Goal: Communication & Community: Share content

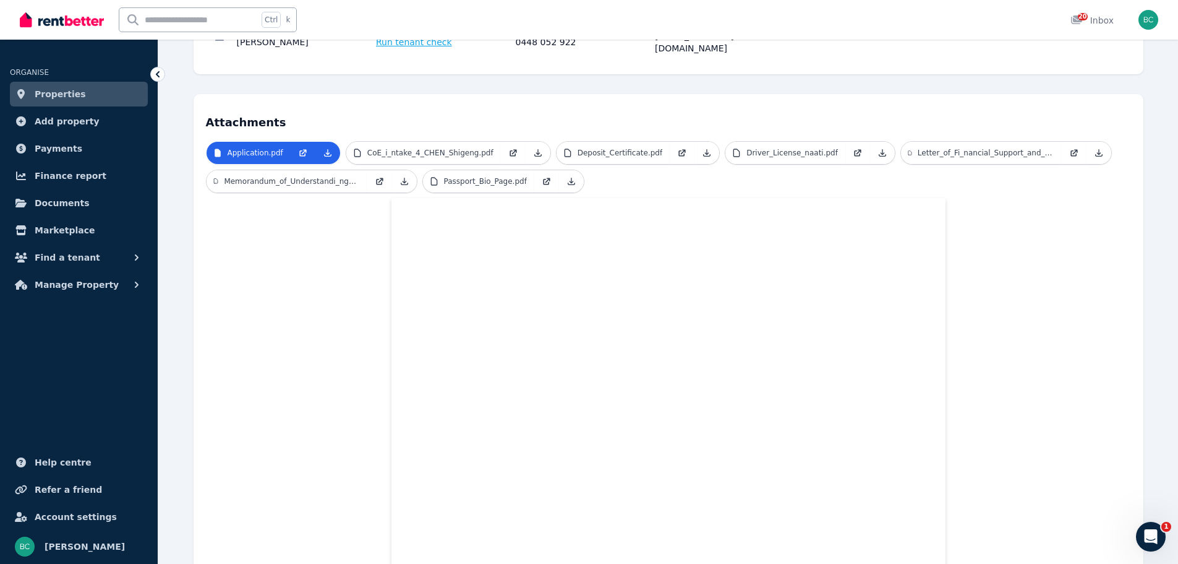
scroll to position [80, 0]
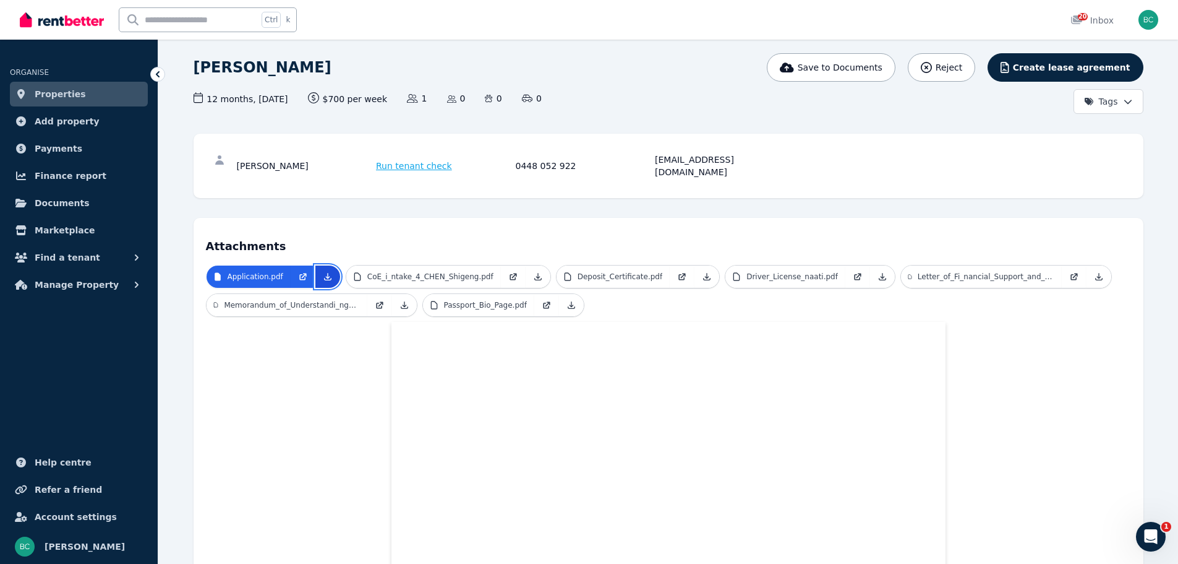
click at [323, 272] on icon at bounding box center [328, 277] width 10 height 10
click at [56, 103] on link "Properties" at bounding box center [79, 94] width 138 height 25
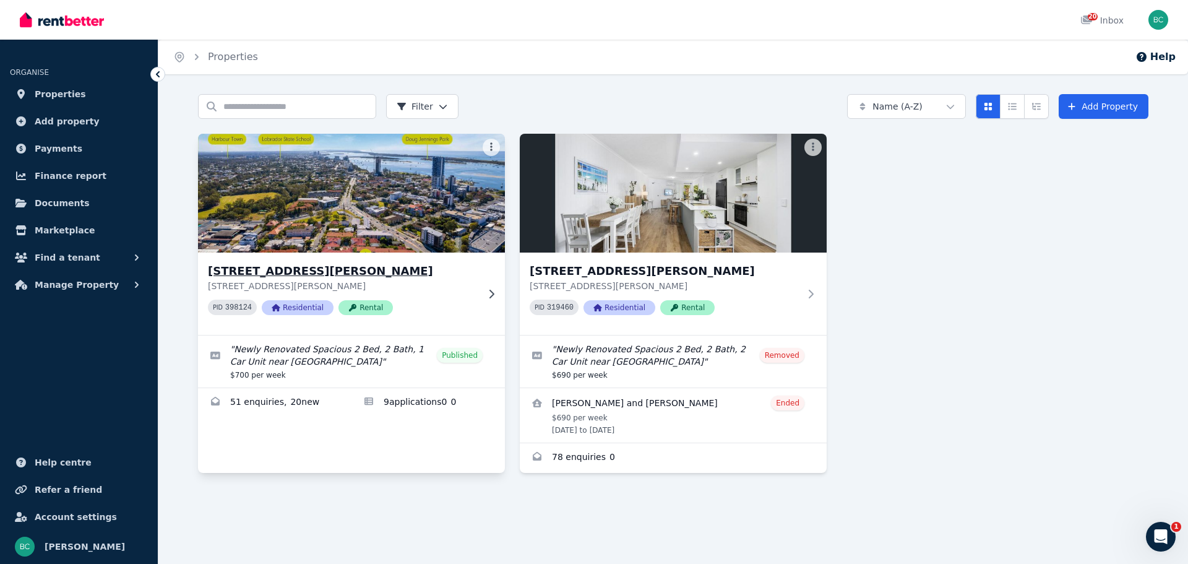
click at [470, 295] on div "[STREET_ADDRESS][PERSON_NAME][PERSON_NAME] PID 398124 Residential Rental" at bounding box center [343, 293] width 270 height 62
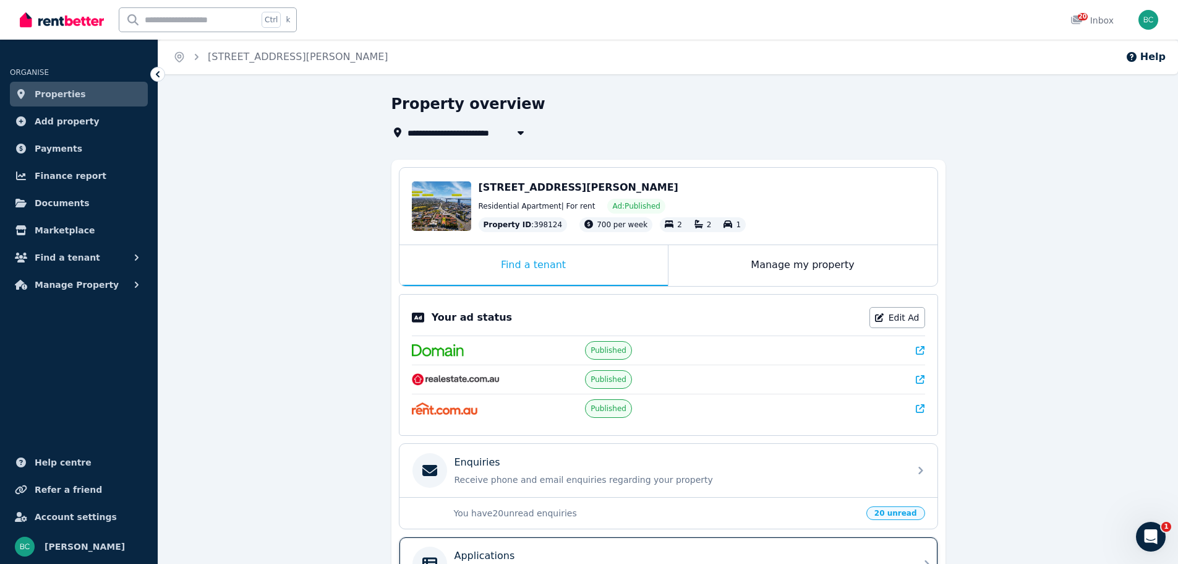
scroll to position [124, 0]
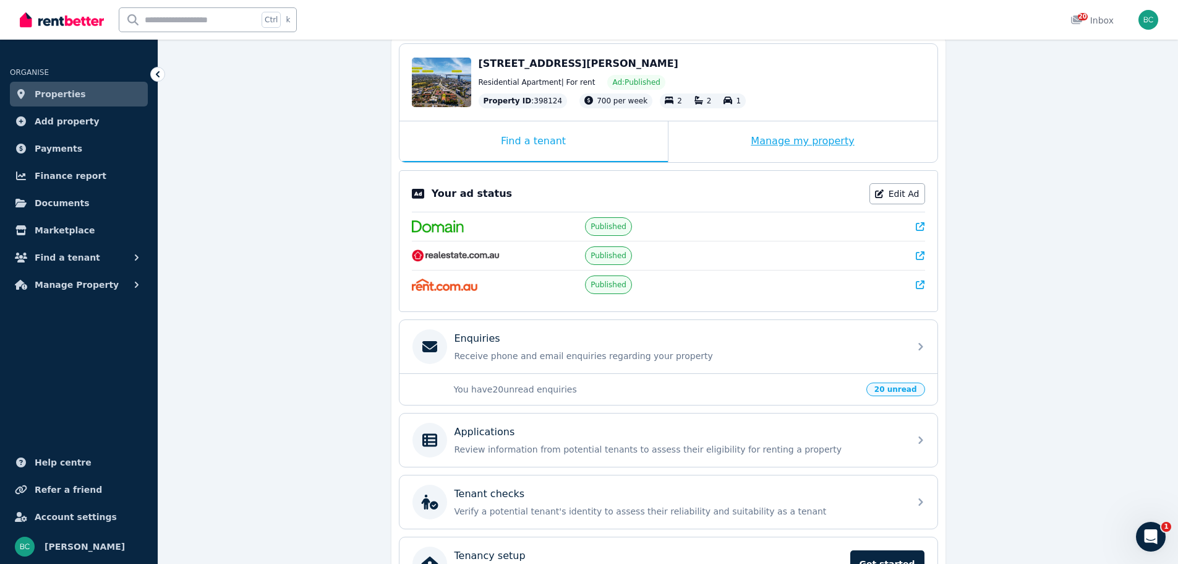
click at [804, 142] on div "Manage my property" at bounding box center [803, 141] width 269 height 41
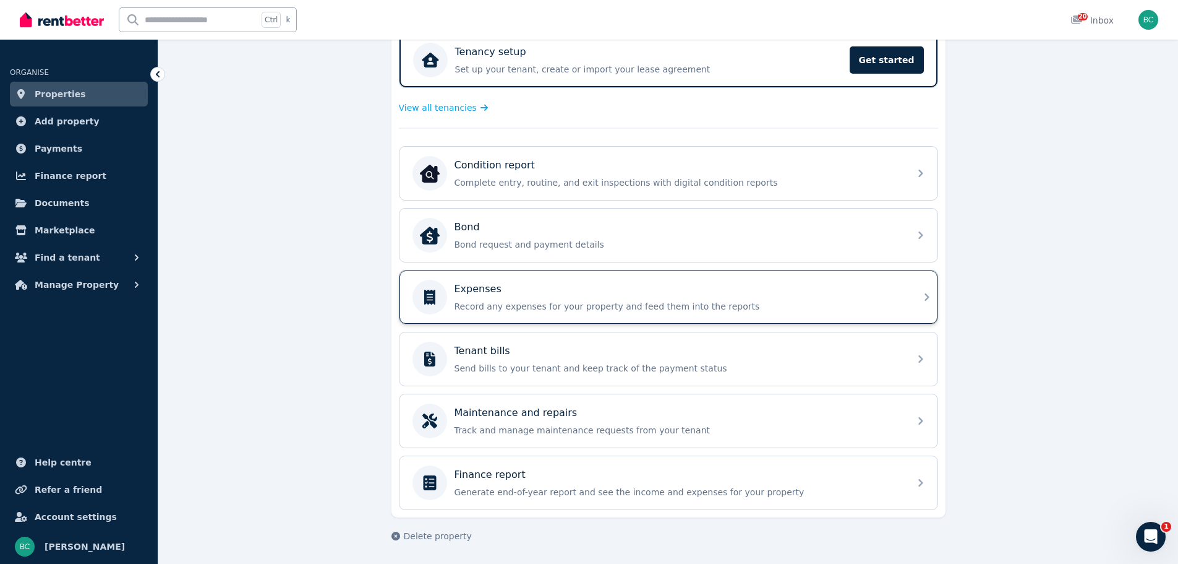
scroll to position [262, 0]
click at [521, 234] on div "Bond Bond request and payment details" at bounding box center [679, 234] width 448 height 31
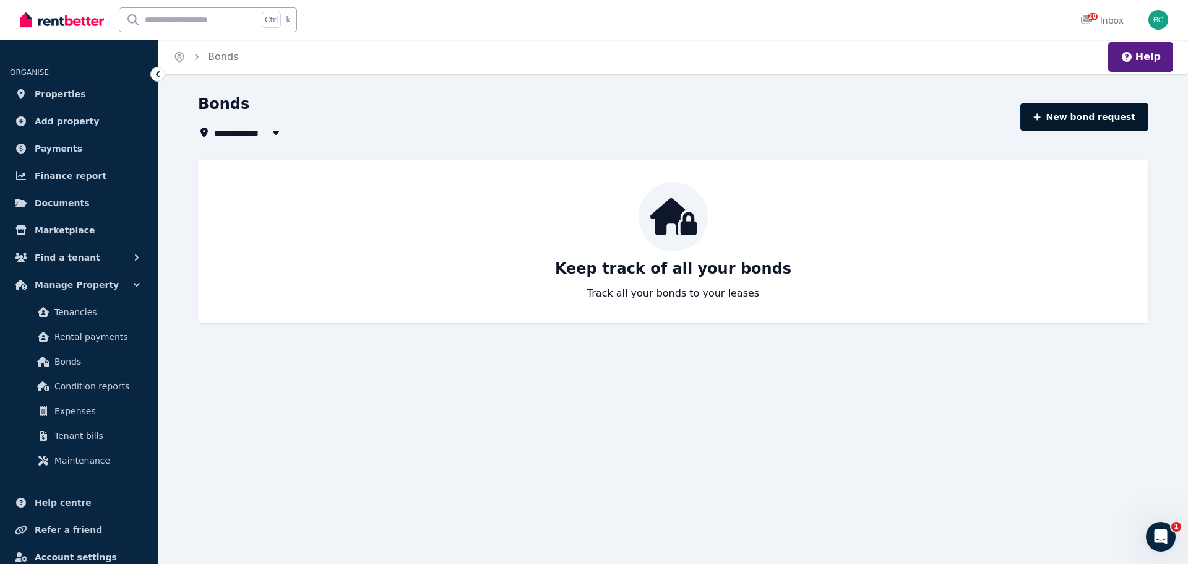
click at [1060, 122] on button "New bond request" at bounding box center [1084, 117] width 128 height 28
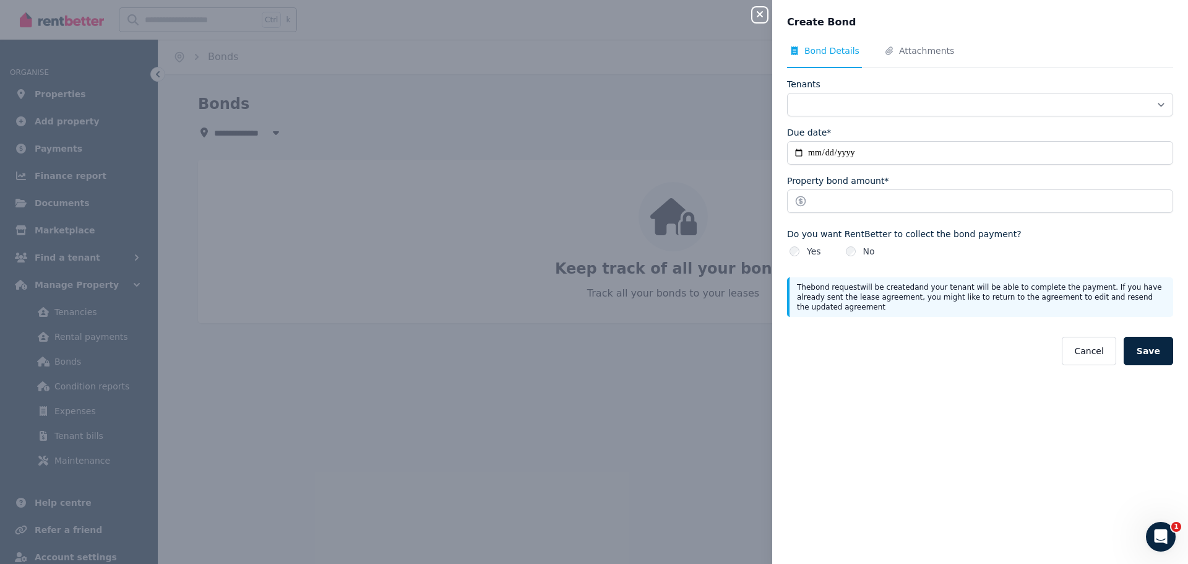
click at [857, 255] on div "No" at bounding box center [860, 251] width 29 height 12
click at [841, 247] on div "Yes No" at bounding box center [980, 251] width 386 height 12
click at [1076, 349] on button "Cancel" at bounding box center [1089, 351] width 54 height 28
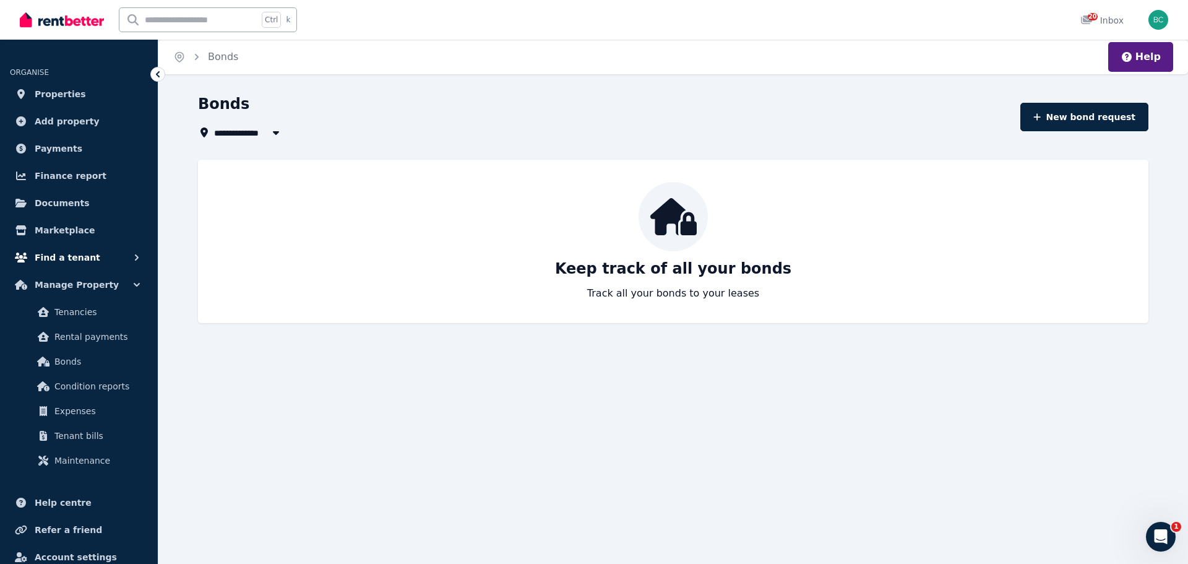
click at [79, 259] on span "Find a tenant" at bounding box center [68, 257] width 66 height 15
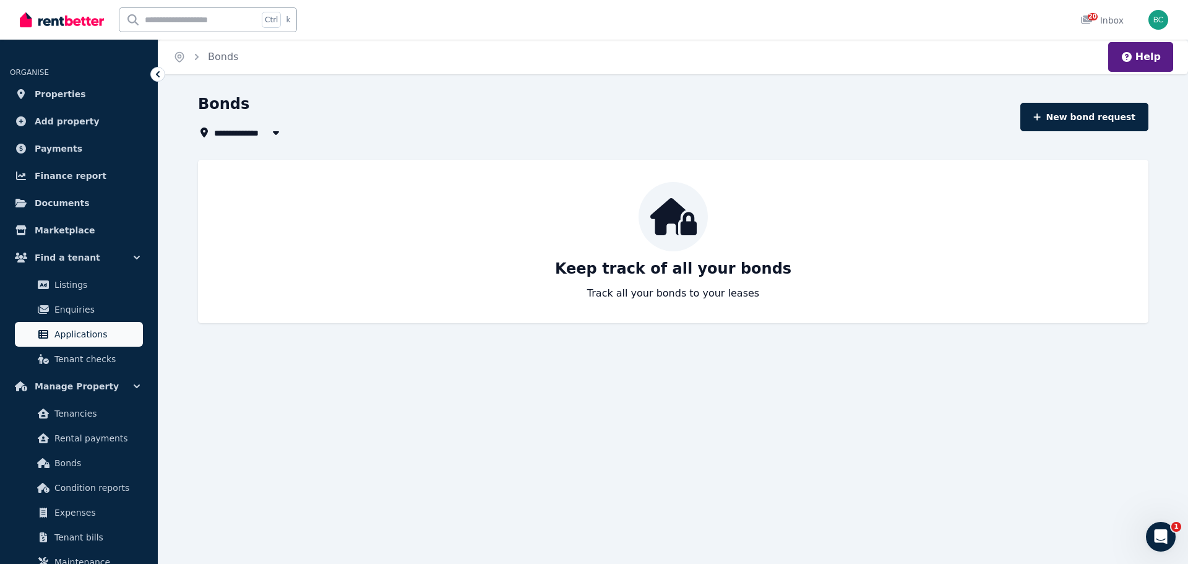
click at [79, 327] on span "Applications" at bounding box center [96, 334] width 84 height 15
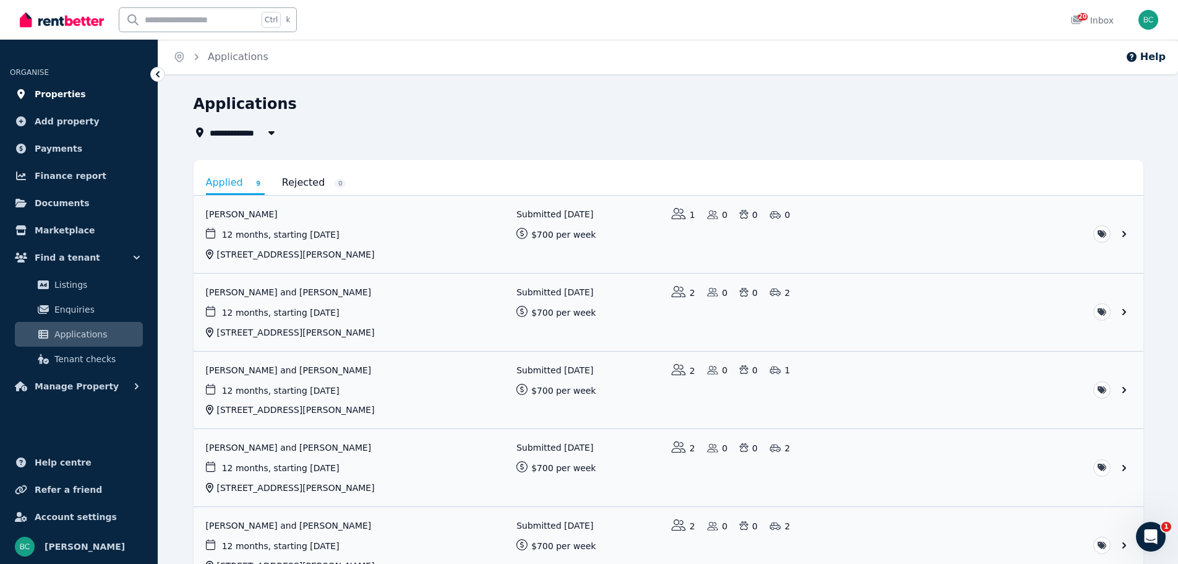
click at [58, 92] on span "Properties" at bounding box center [60, 94] width 51 height 15
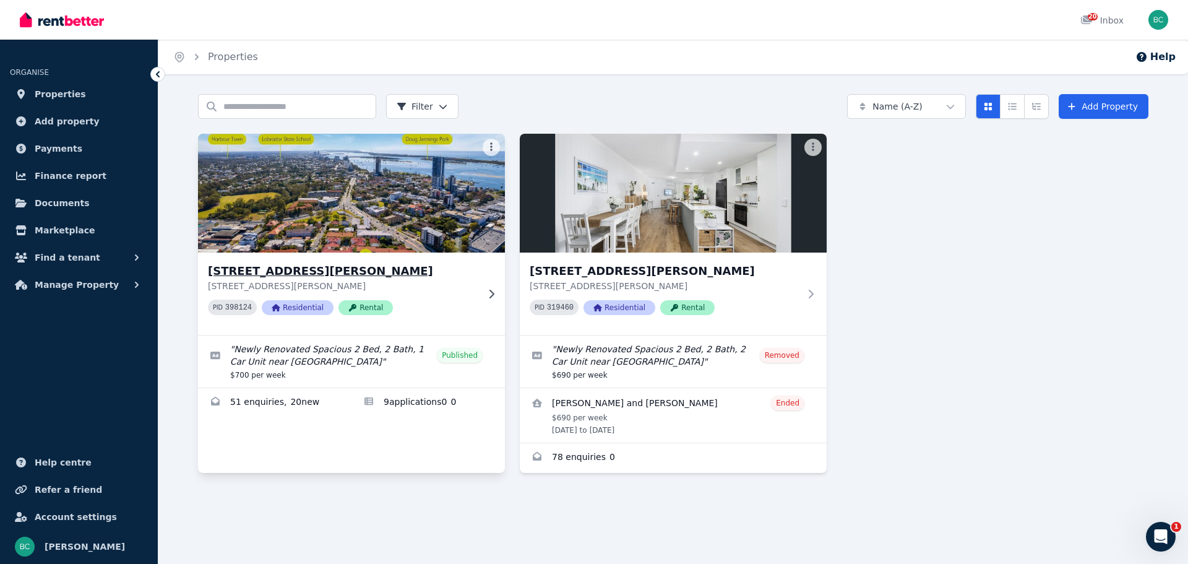
click at [296, 217] on img at bounding box center [352, 193] width 322 height 125
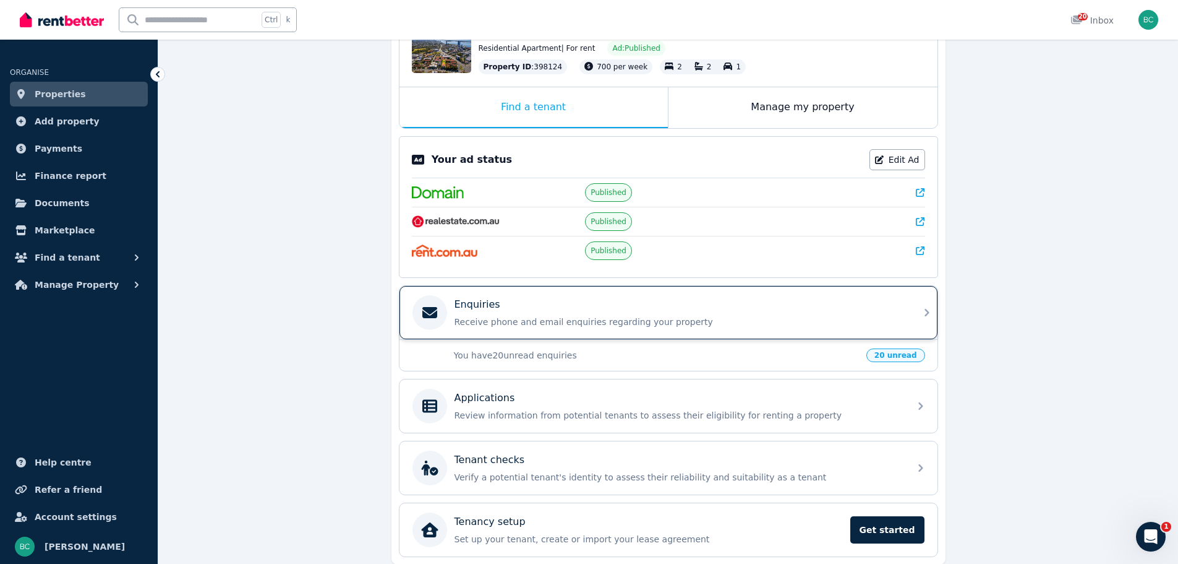
scroll to position [20, 0]
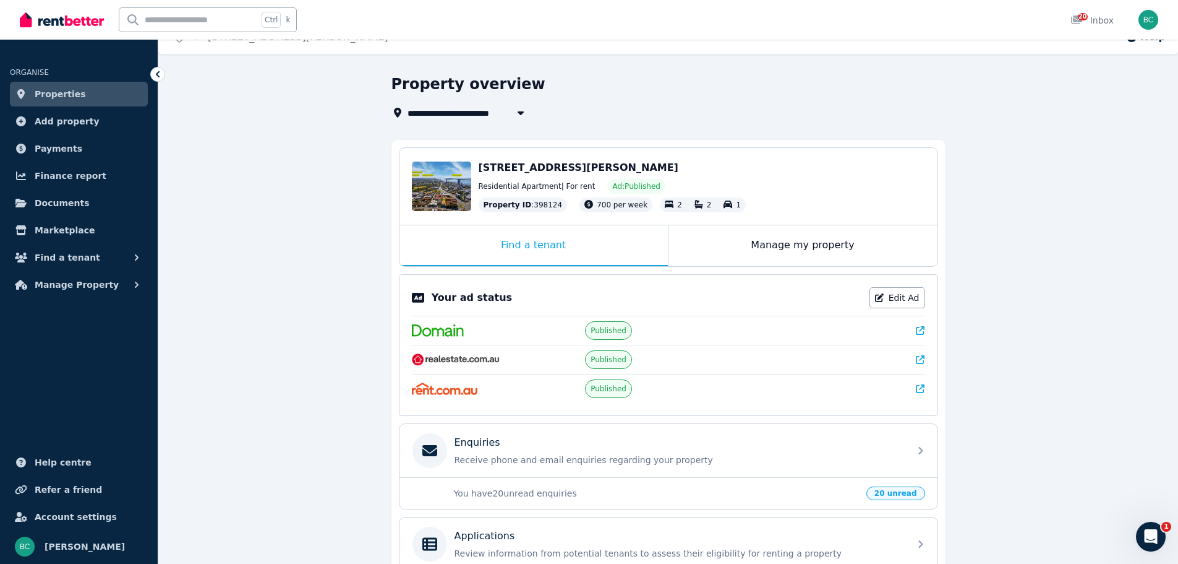
click at [513, 112] on button "button" at bounding box center [521, 112] width 22 height 15
type input "**********"
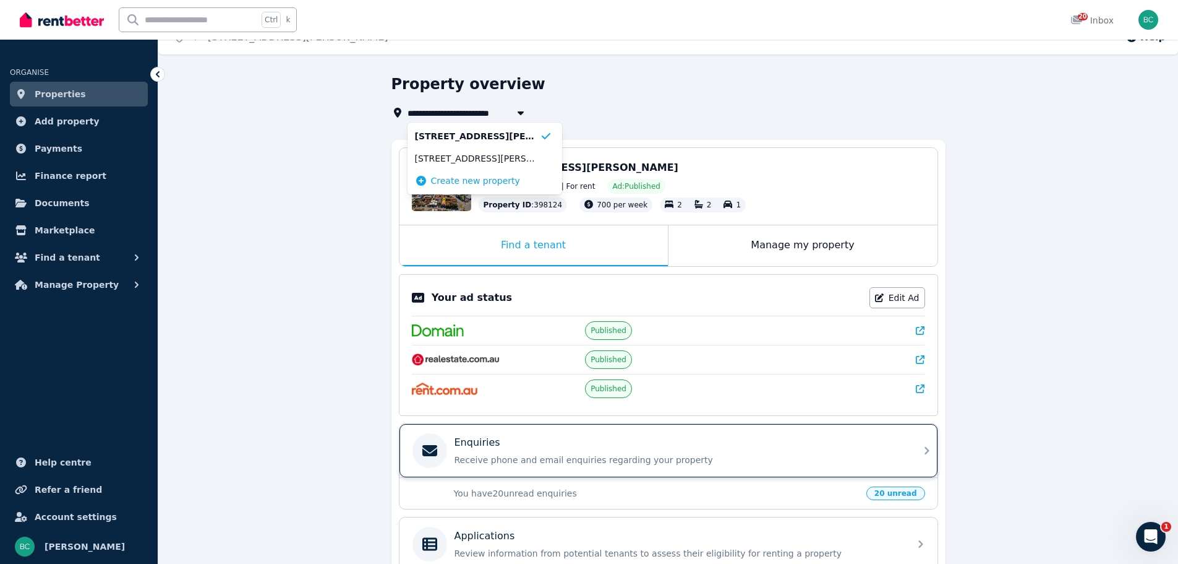
click at [589, 441] on div "Enquiries" at bounding box center [679, 442] width 448 height 15
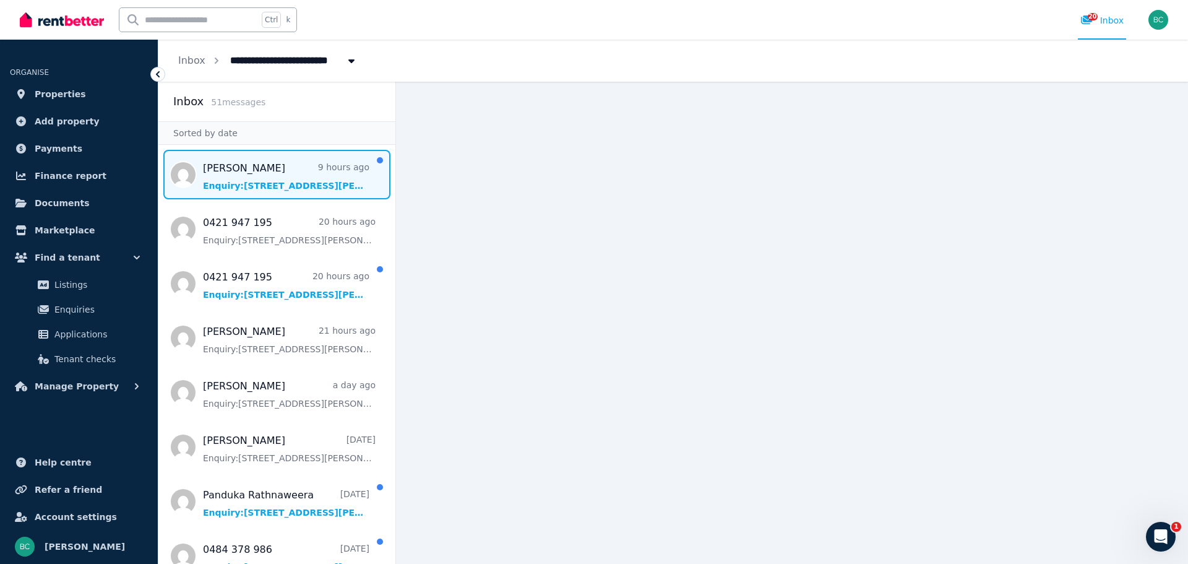
click at [313, 179] on span "Message list" at bounding box center [276, 174] width 237 height 49
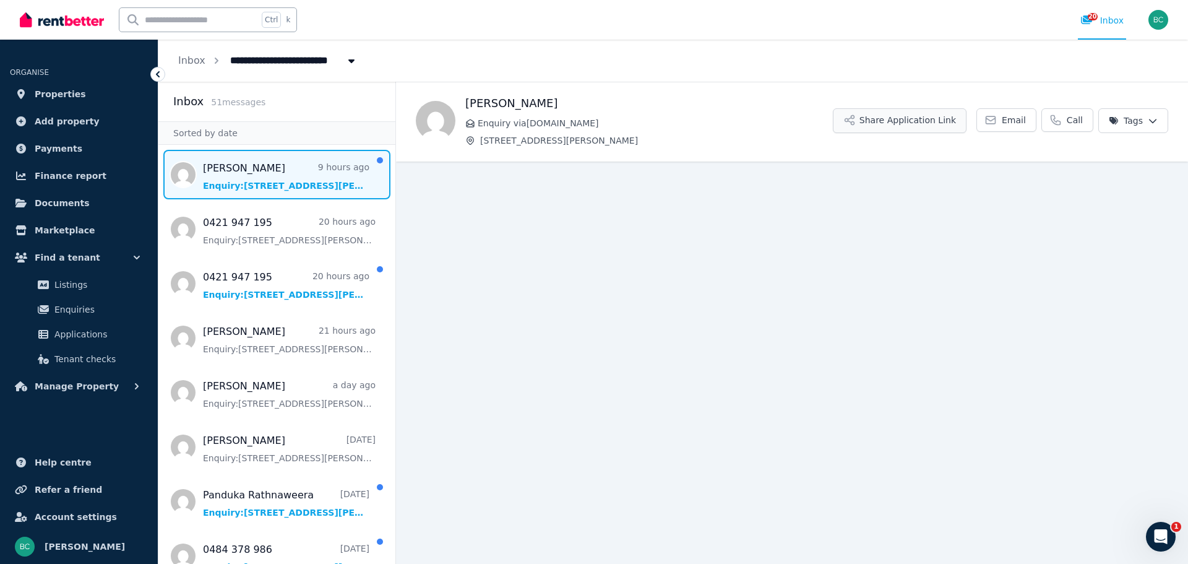
click at [912, 116] on button "Share Application Link" at bounding box center [900, 120] width 134 height 25
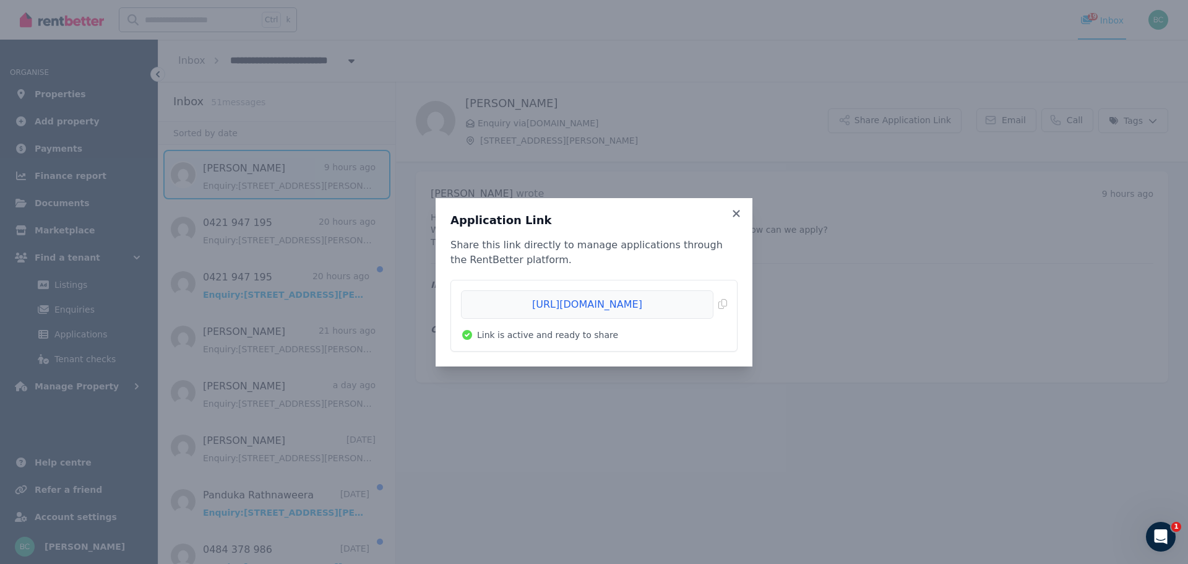
click at [727, 302] on li "[URL][DOMAIN_NAME] Copied! Link is active and ready to share" at bounding box center [594, 315] width 286 height 71
click at [725, 303] on span "Copied!" at bounding box center [594, 304] width 266 height 28
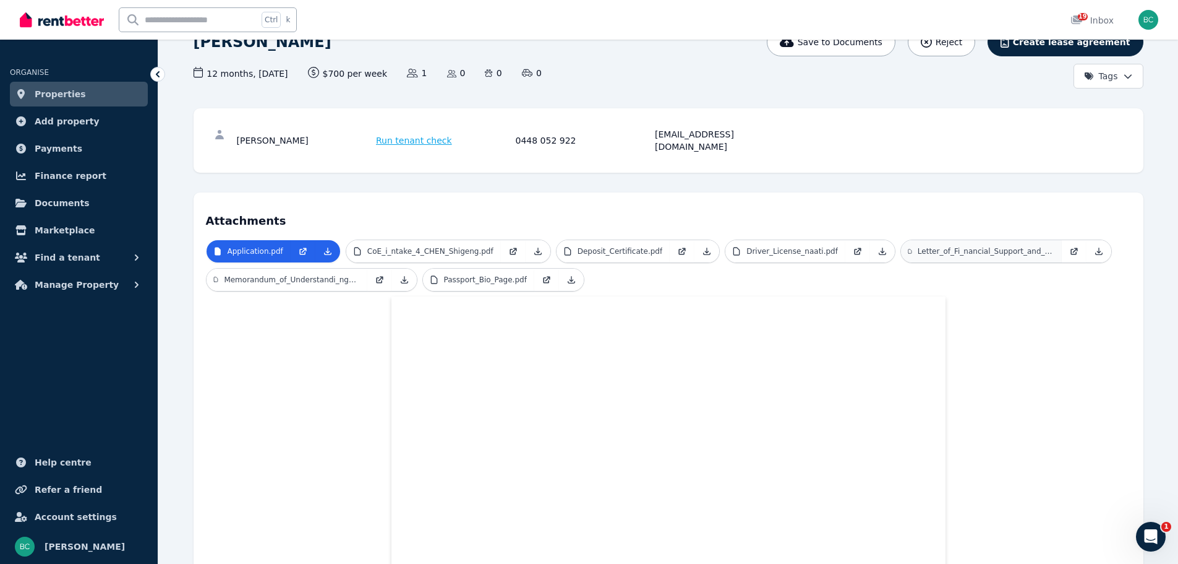
scroll to position [80, 0]
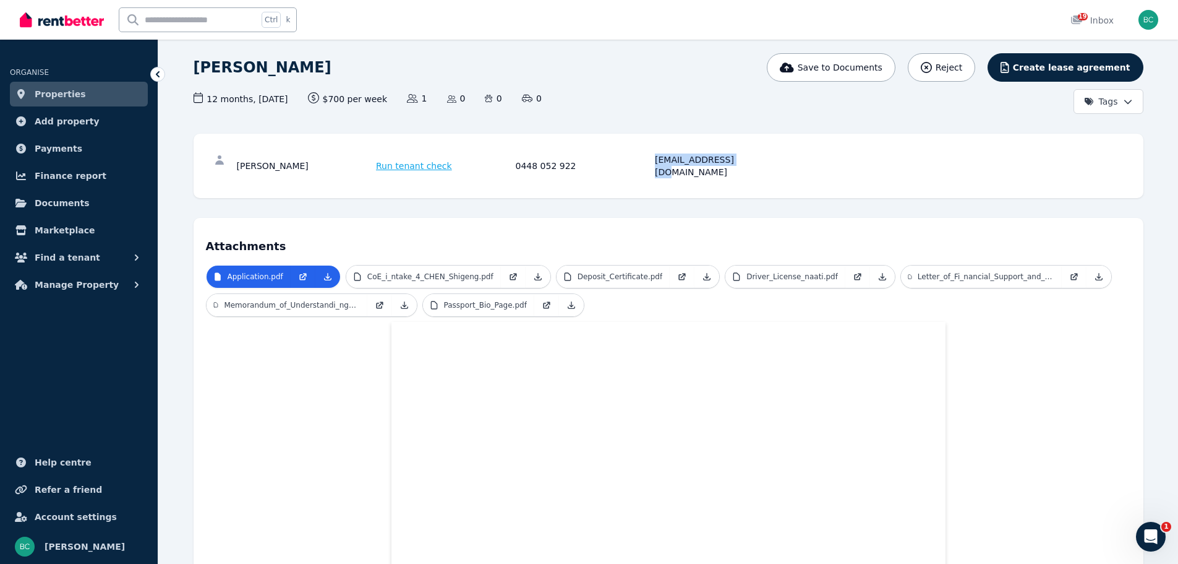
drag, startPoint x: 742, startPoint y: 164, endPoint x: 656, endPoint y: 164, distance: 85.4
click at [656, 164] on div "[EMAIL_ADDRESS][DOMAIN_NAME]" at bounding box center [723, 165] width 136 height 25
copy div "[EMAIL_ADDRESS][DOMAIN_NAME]"
